Goal: Task Accomplishment & Management: Complete application form

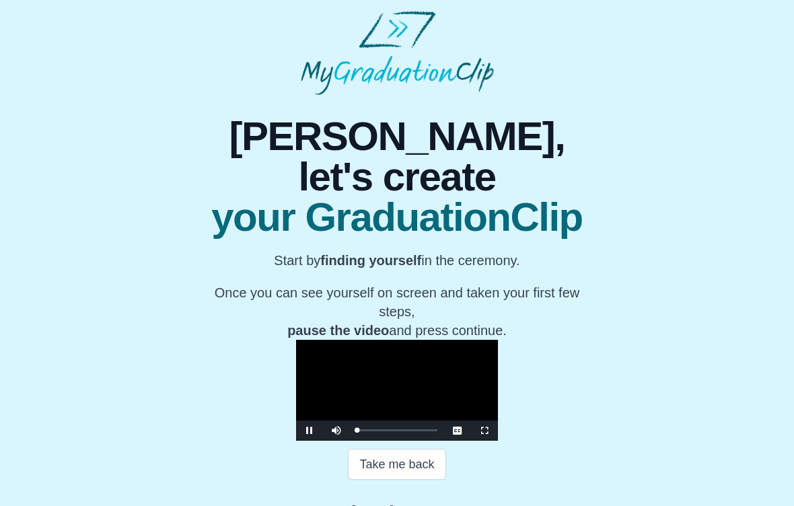
click at [296, 340] on video "Video Player" at bounding box center [397, 390] width 202 height 101
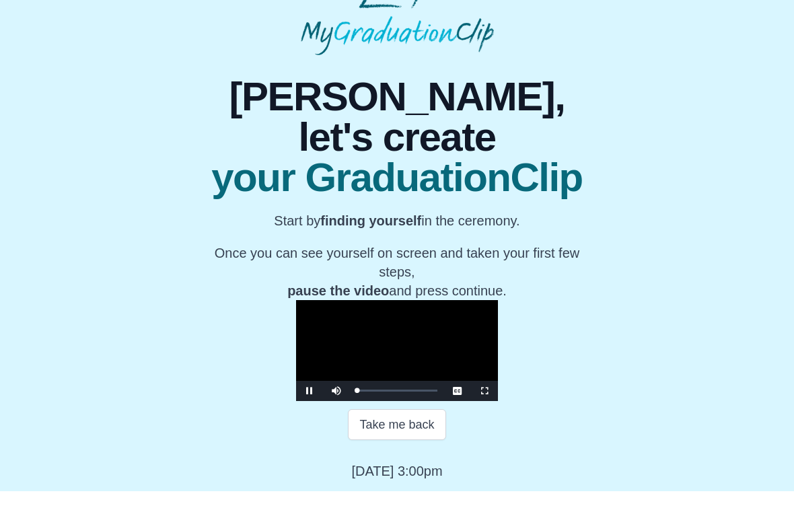
scroll to position [90, 0]
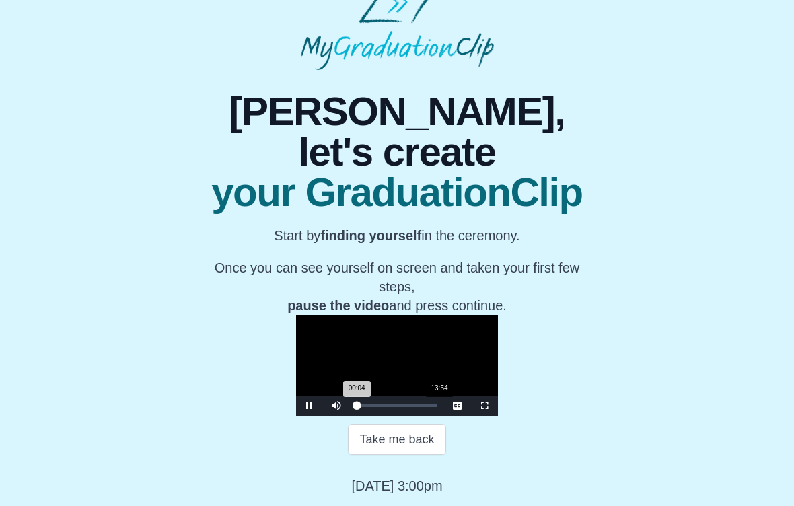
click at [356, 407] on div "Loaded : 0% 13:54 00:04 Progress : 0%" at bounding box center [396, 405] width 81 height 3
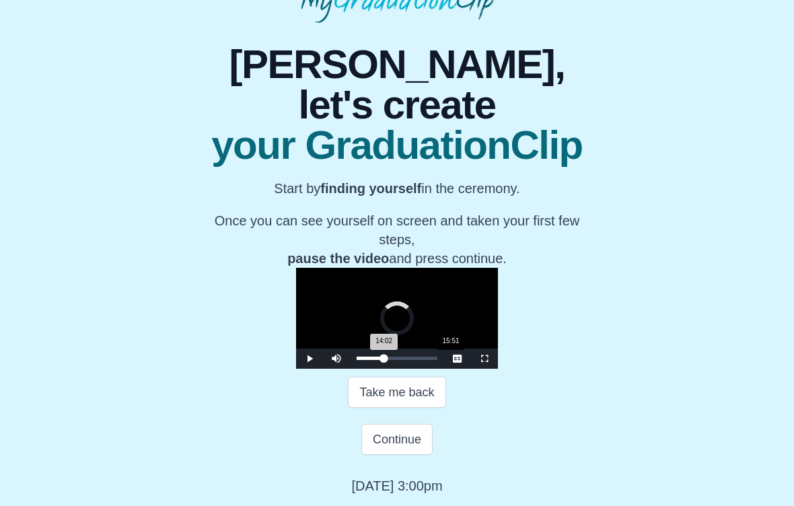
click at [356, 360] on div "Loaded : 0% 15:51 14:02 Progress : 0%" at bounding box center [396, 357] width 81 height 3
click at [484, 358] on span "Video Player" at bounding box center [484, 358] width 0 height 0
click at [309, 358] on span "Video Player" at bounding box center [309, 358] width 0 height 0
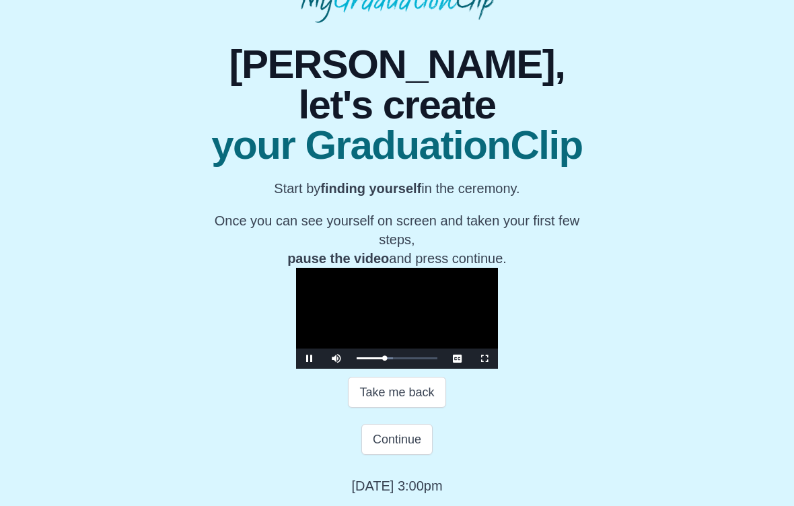
click at [309, 358] on span "Video Player" at bounding box center [309, 358] width 0 height 0
click at [403, 455] on button "Continue" at bounding box center [396, 439] width 71 height 31
click at [387, 455] on button "Continue" at bounding box center [396, 439] width 71 height 31
click at [309, 358] on span "Video Player" at bounding box center [309, 358] width 0 height 0
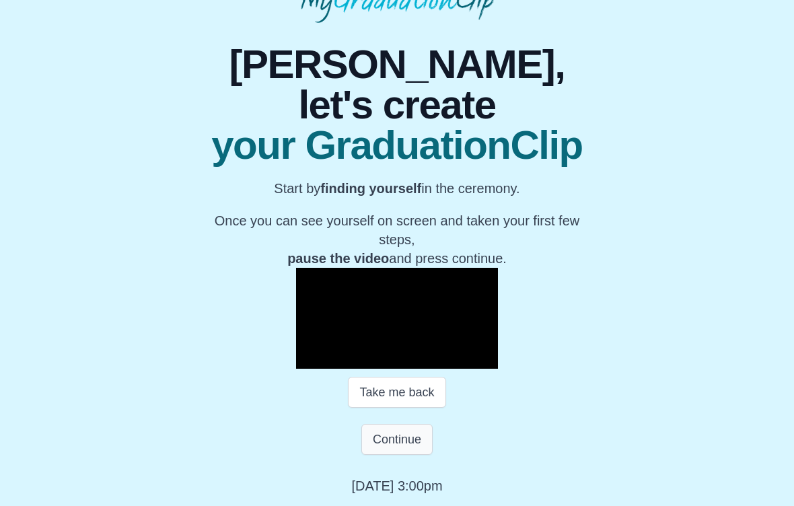
click at [397, 455] on button "Continue" at bounding box center [396, 439] width 71 height 31
click at [397, 448] on button "Continue" at bounding box center [396, 439] width 71 height 31
click at [387, 455] on button "Continue" at bounding box center [396, 439] width 71 height 31
click at [401, 455] on button "Continue" at bounding box center [396, 439] width 71 height 31
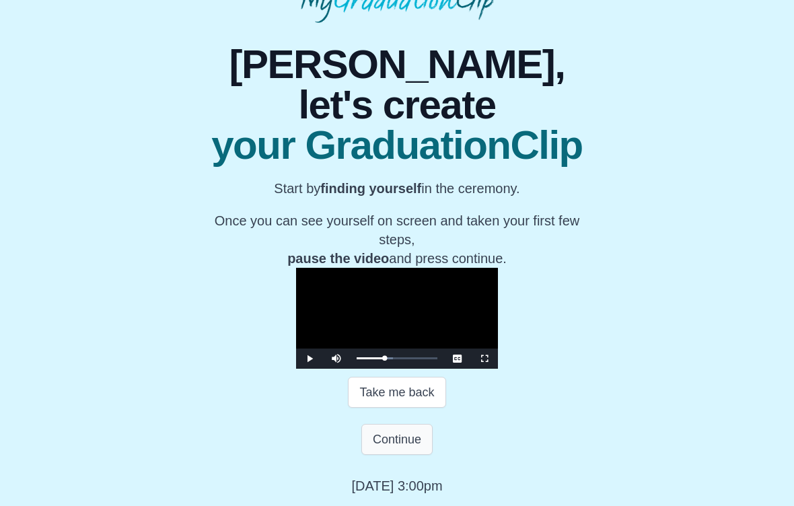
click at [395, 455] on button "Continue" at bounding box center [396, 439] width 71 height 31
click at [396, 455] on button "Continue" at bounding box center [396, 439] width 71 height 31
click at [412, 446] on button "Continue" at bounding box center [396, 439] width 71 height 31
click at [427, 455] on button "Continue" at bounding box center [396, 439] width 71 height 31
